Goal: Navigation & Orientation: Go to known website

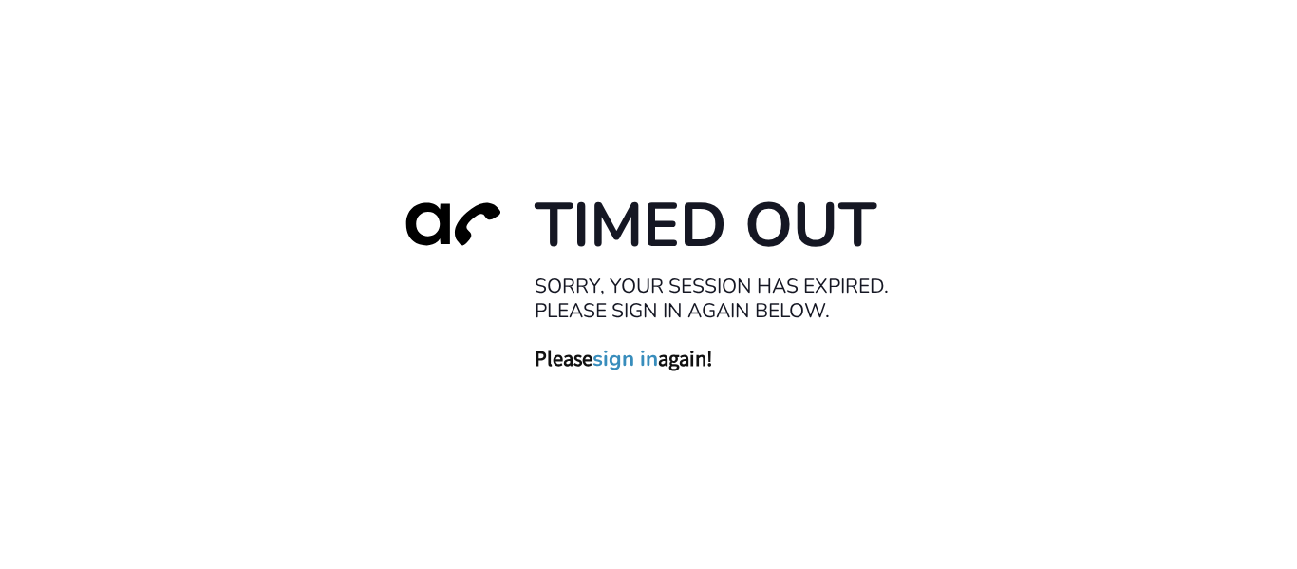
drag, startPoint x: 628, startPoint y: 351, endPoint x: 637, endPoint y: 349, distance: 9.7
click at [628, 351] on link "sign in" at bounding box center [625, 358] width 66 height 27
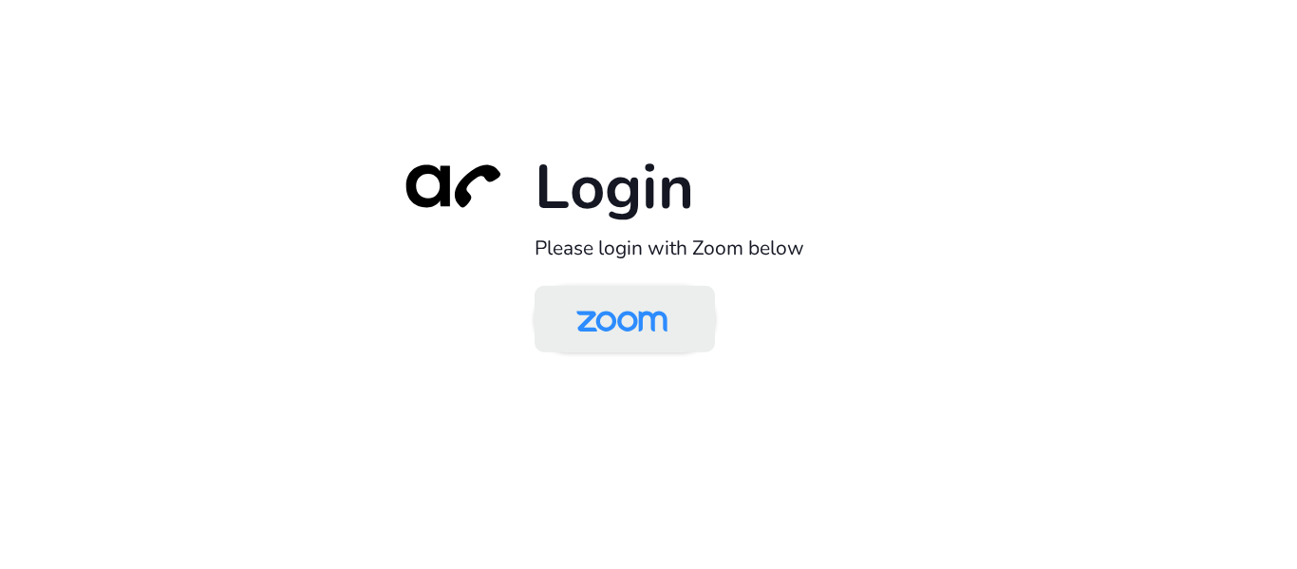
click at [635, 320] on img at bounding box center [621, 321] width 131 height 62
click at [617, 345] on img at bounding box center [621, 321] width 131 height 62
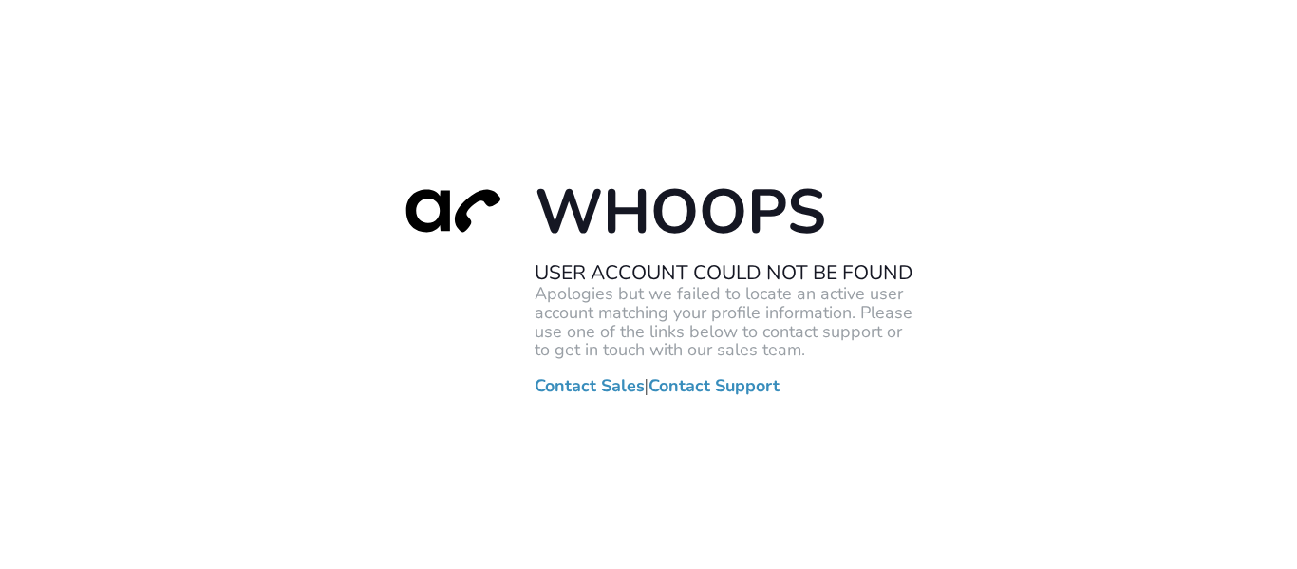
click at [1026, 19] on div "Whoops User Account Could Not Be Found Apologies but we failed to locate an act…" at bounding box center [648, 284] width 1297 height 569
click at [1212, 317] on div "Whoops User Account Could Not Be Found Apologies but we failed to locate an act…" at bounding box center [648, 284] width 1297 height 569
drag, startPoint x: 1064, startPoint y: 282, endPoint x: 1053, endPoint y: 270, distance: 16.8
click at [1064, 282] on div "Whoops User Account Could Not Be Found Apologies but we failed to locate an act…" at bounding box center [648, 284] width 1297 height 569
